Goal: Information Seeking & Learning: Check status

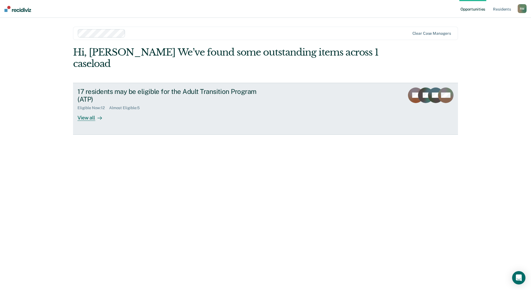
click at [87, 117] on div "View all" at bounding box center [92, 115] width 31 height 11
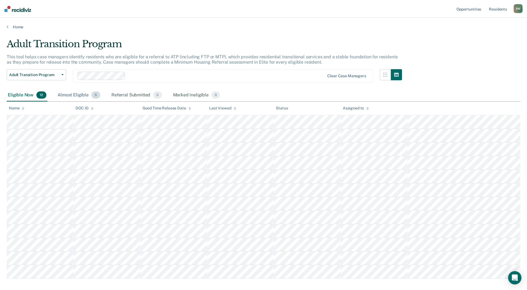
click at [79, 95] on div "Almost Eligible 5" at bounding box center [78, 95] width 45 height 12
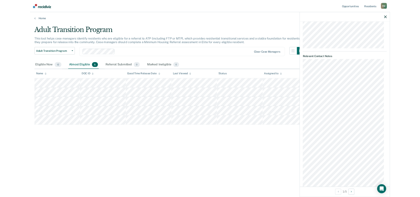
scroll to position [250, 0]
